Goal: Transaction & Acquisition: Obtain resource

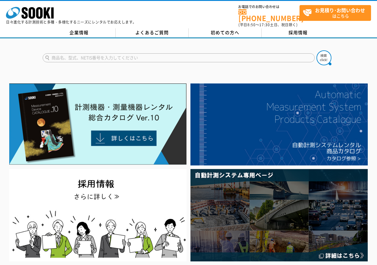
click at [60, 54] on input "text" at bounding box center [179, 57] width 272 height 9
type input "132"
click at [321, 53] on img at bounding box center [323, 57] width 15 height 15
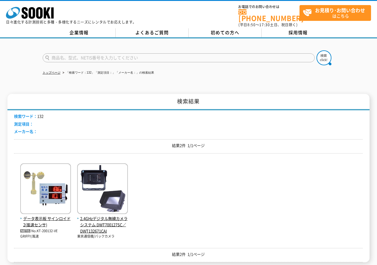
click at [92, 54] on input "text" at bounding box center [179, 57] width 272 height 9
type input "132"
click at [324, 53] on img at bounding box center [323, 57] width 15 height 15
click at [105, 54] on input "text" at bounding box center [179, 57] width 272 height 9
type input "132"
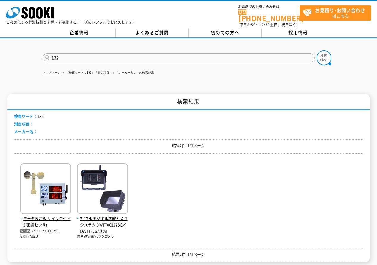
click at [316, 50] on button at bounding box center [323, 57] width 15 height 15
click at [132, 54] on input "text" at bounding box center [179, 57] width 272 height 9
type input "ｎ"
click at [316, 50] on button at bounding box center [323, 57] width 15 height 15
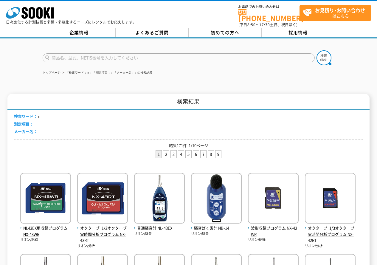
click at [74, 53] on input "text" at bounding box center [179, 57] width 272 height 9
type input "N形"
click at [326, 52] on img at bounding box center [323, 57] width 15 height 15
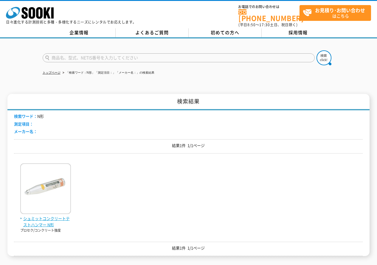
click at [62, 216] on span "シュミットコンクリートテストハンマー N形" at bounding box center [45, 221] width 51 height 13
click at [56, 198] on img at bounding box center [45, 189] width 51 height 52
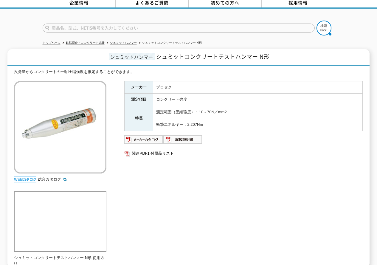
click at [150, 191] on div "メーカー プロセク 測定項目 コンクリート強度 特長 測定範囲（圧縮強度）：10～70N／mm2 衝撃エネルギー：2.207Nm 関連PDF1 付属品リスト" at bounding box center [243, 145] width 238 height 128
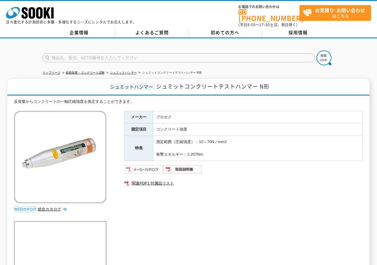
click at [149, 165] on img at bounding box center [143, 169] width 39 height 10
click at [182, 164] on img at bounding box center [182, 169] width 39 height 10
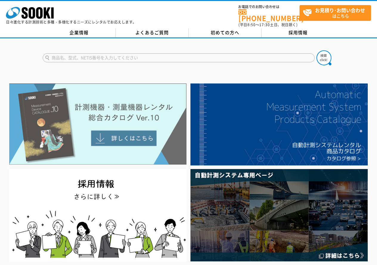
click at [130, 134] on img at bounding box center [97, 123] width 177 height 81
